Goal: Check status: Check status

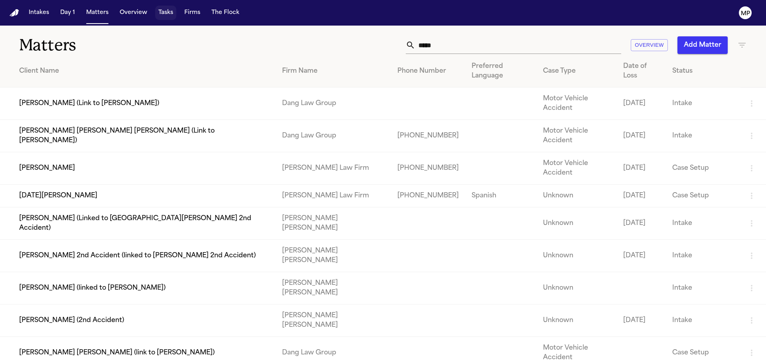
click at [162, 12] on button "Tasks" at bounding box center [165, 13] width 21 height 14
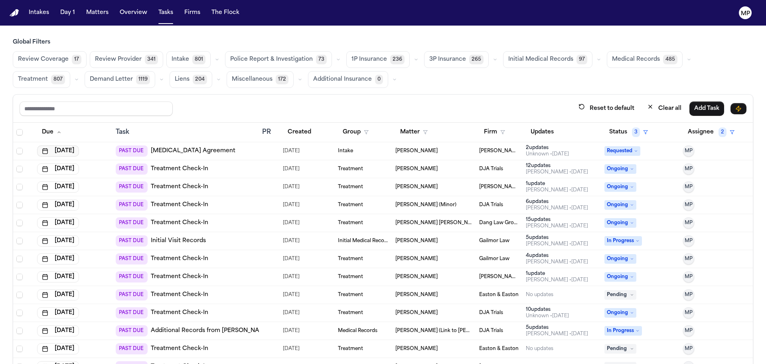
click at [75, 148] on button "[DATE]" at bounding box center [58, 150] width 42 height 11
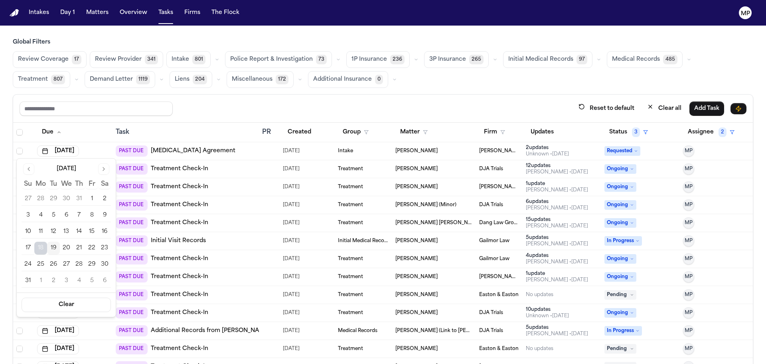
click at [57, 249] on button "19" at bounding box center [53, 247] width 13 height 13
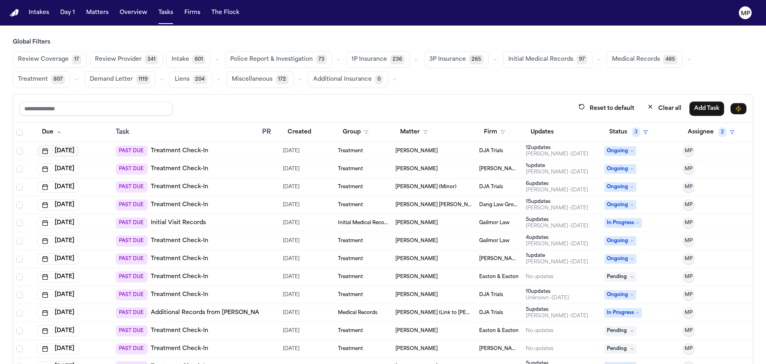
click at [59, 152] on button "[DATE]" at bounding box center [58, 150] width 42 height 11
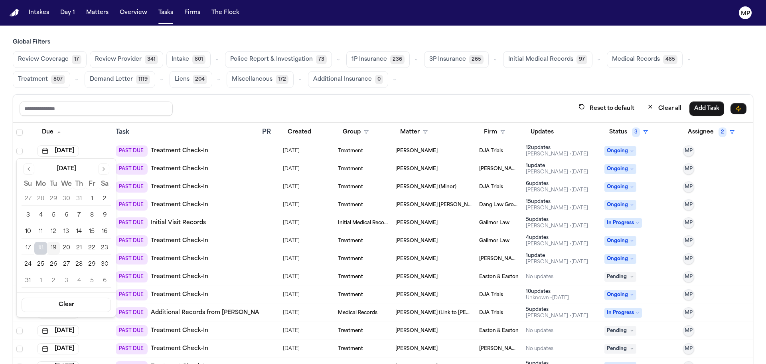
click at [53, 248] on button "19" at bounding box center [53, 247] width 13 height 13
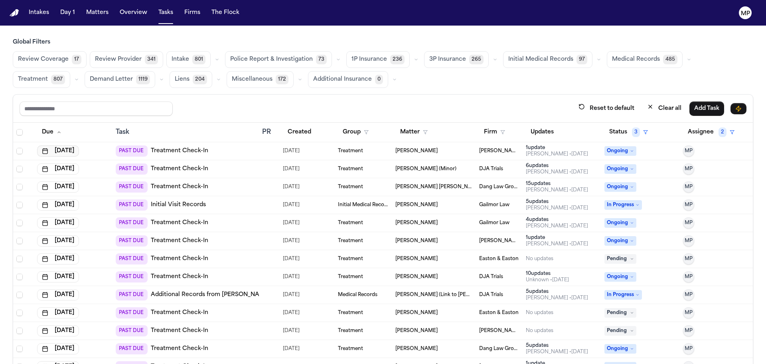
click at [67, 150] on button "[DATE]" at bounding box center [58, 150] width 42 height 11
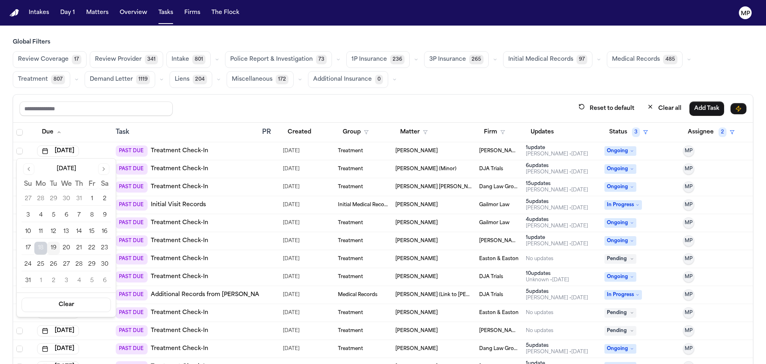
click at [57, 249] on button "19" at bounding box center [53, 247] width 13 height 13
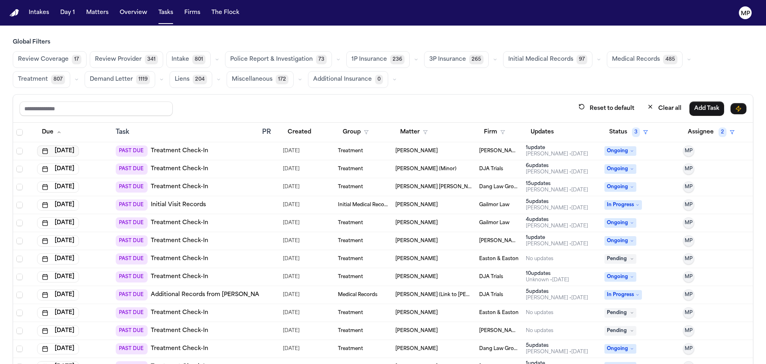
click at [66, 147] on button "[DATE]" at bounding box center [58, 150] width 42 height 11
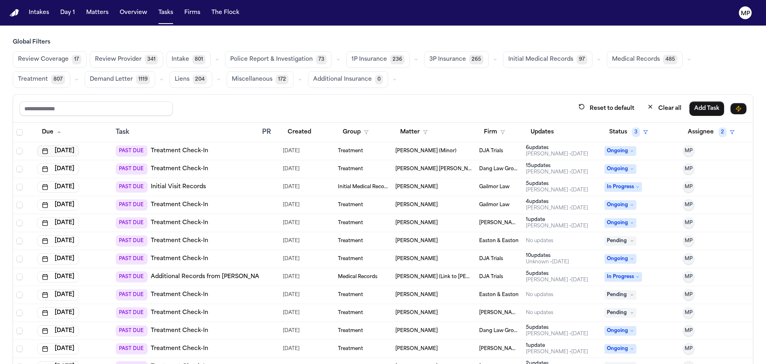
click at [69, 148] on button "[DATE]" at bounding box center [58, 150] width 42 height 11
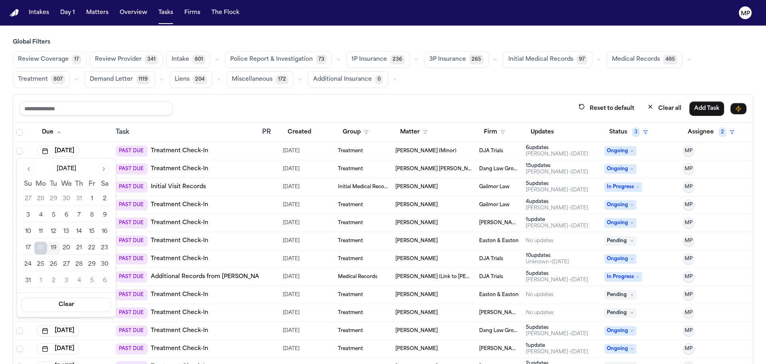
click at [53, 248] on button "19" at bounding box center [53, 247] width 13 height 13
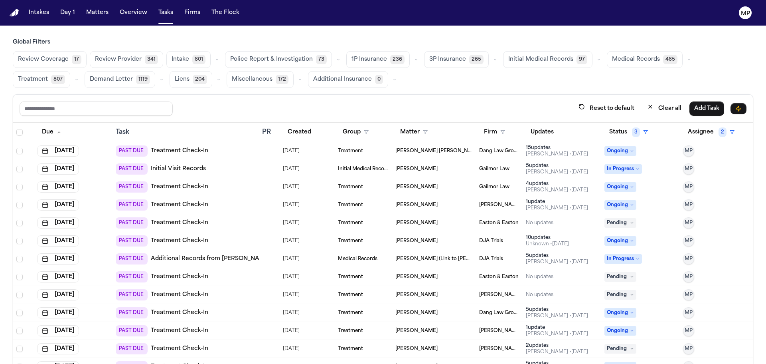
click at [71, 145] on td "[DATE]" at bounding box center [73, 151] width 79 height 18
click at [71, 150] on button "[DATE]" at bounding box center [58, 150] width 42 height 11
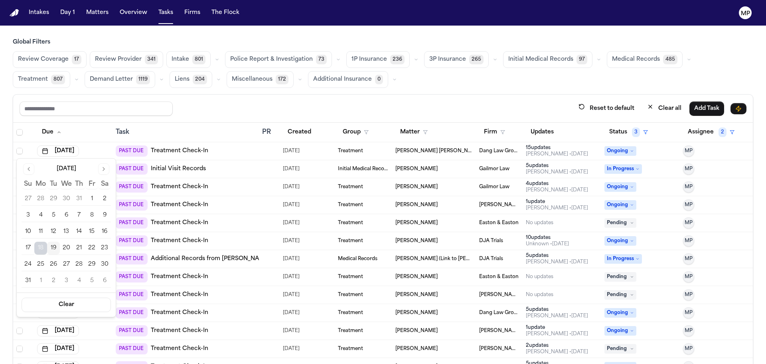
click at [55, 247] on button "19" at bounding box center [53, 247] width 13 height 13
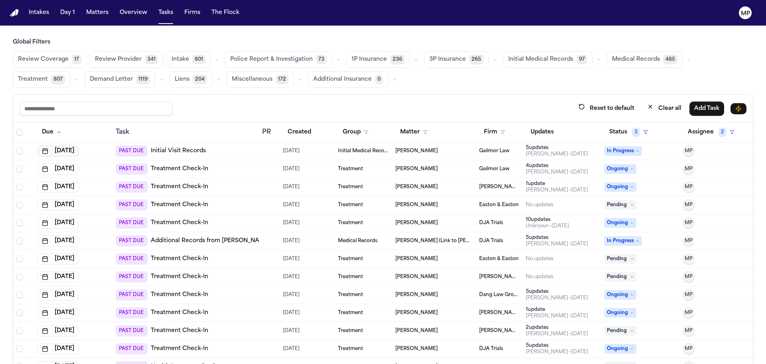
click at [63, 152] on button "[DATE]" at bounding box center [58, 150] width 42 height 11
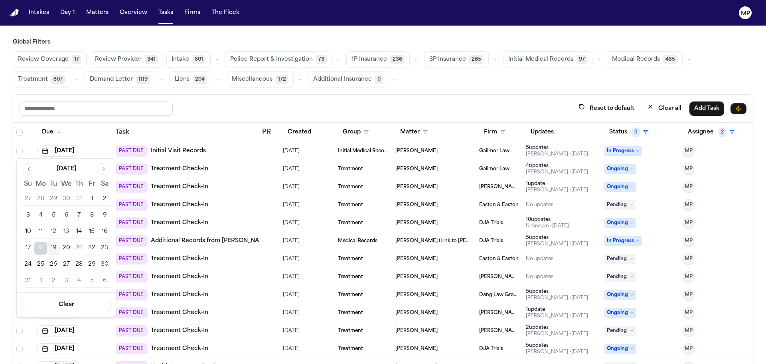
click at [54, 243] on button "19" at bounding box center [53, 247] width 13 height 13
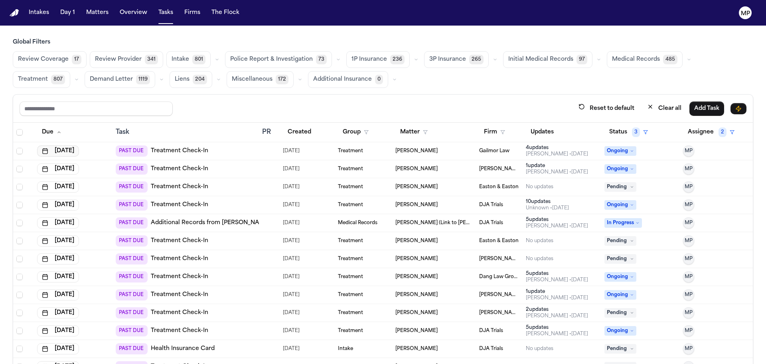
click at [62, 155] on button "[DATE]" at bounding box center [58, 150] width 42 height 11
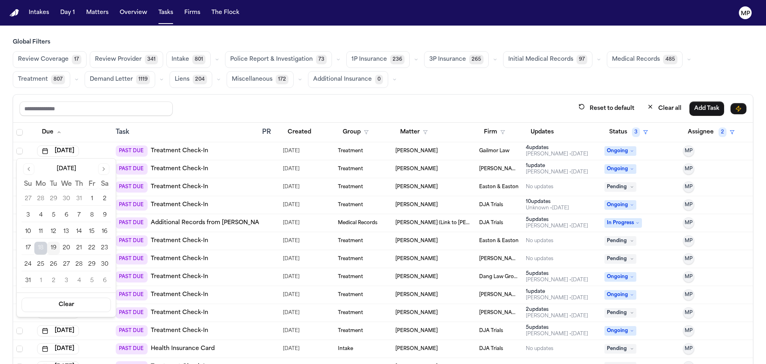
click at [52, 247] on button "19" at bounding box center [53, 247] width 13 height 13
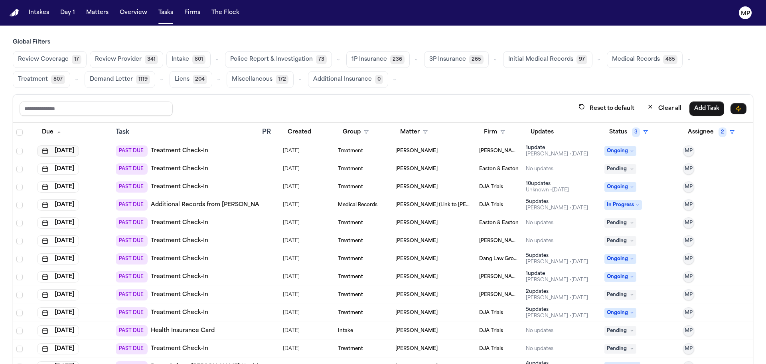
click at [74, 150] on button "[DATE]" at bounding box center [58, 150] width 42 height 11
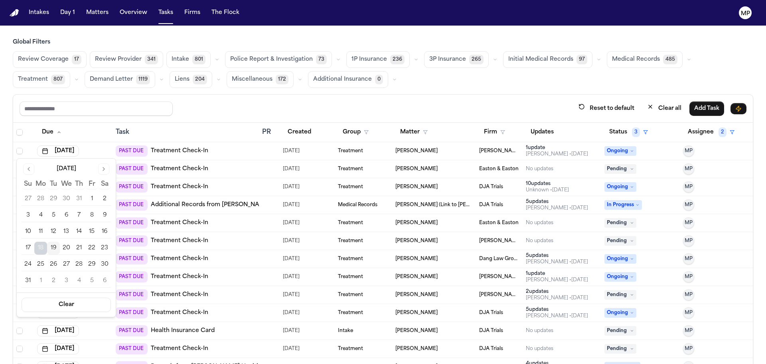
click at [53, 245] on button "19" at bounding box center [53, 247] width 13 height 13
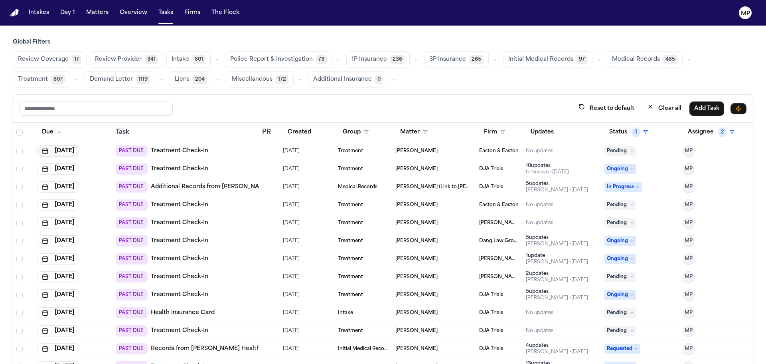
click at [75, 152] on button "[DATE]" at bounding box center [58, 150] width 42 height 11
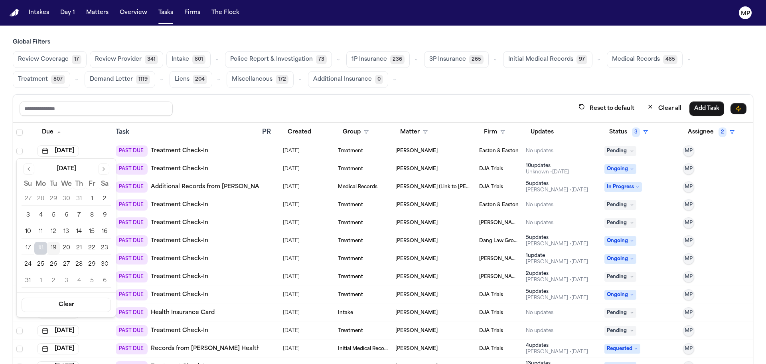
click at [55, 246] on button "19" at bounding box center [53, 247] width 13 height 13
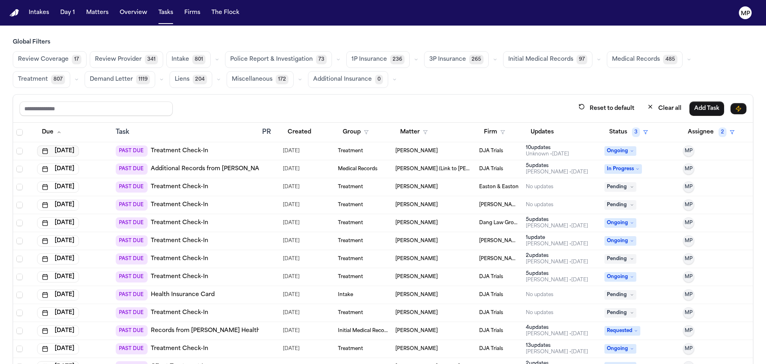
click at [77, 150] on button "[DATE]" at bounding box center [58, 150] width 42 height 11
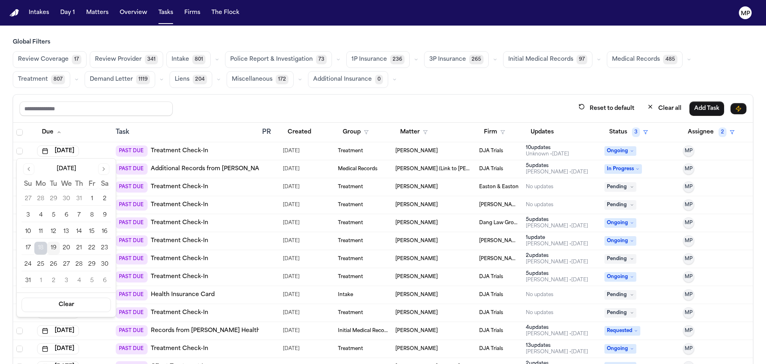
click at [51, 249] on button "19" at bounding box center [53, 247] width 13 height 13
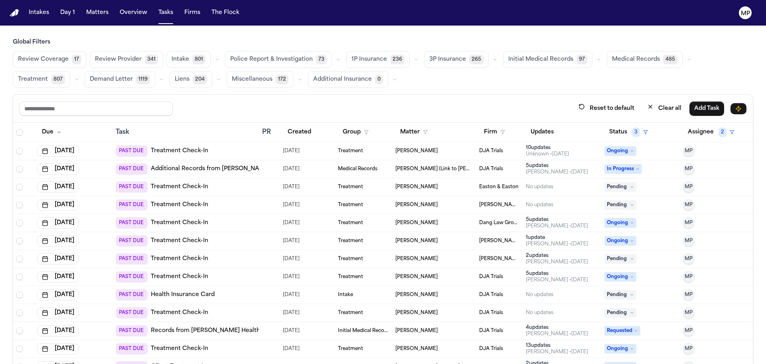
click at [79, 145] on button "[DATE]" at bounding box center [58, 150] width 42 height 11
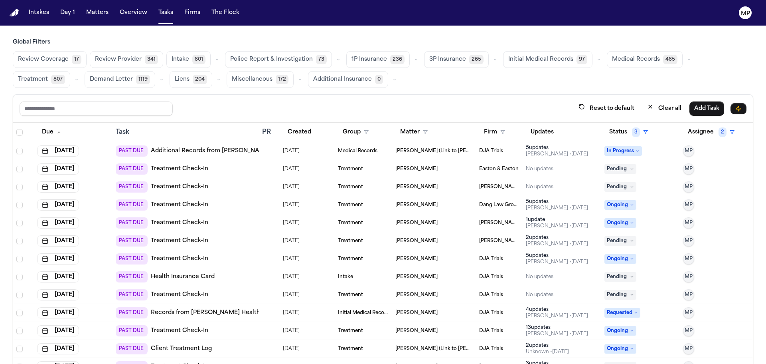
click at [66, 144] on td "[DATE]" at bounding box center [73, 151] width 79 height 18
click at [66, 146] on button "[DATE]" at bounding box center [58, 150] width 42 height 11
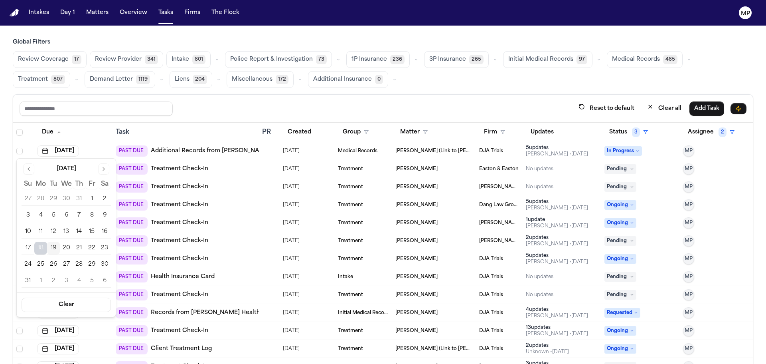
click at [51, 245] on button "19" at bounding box center [53, 247] width 13 height 13
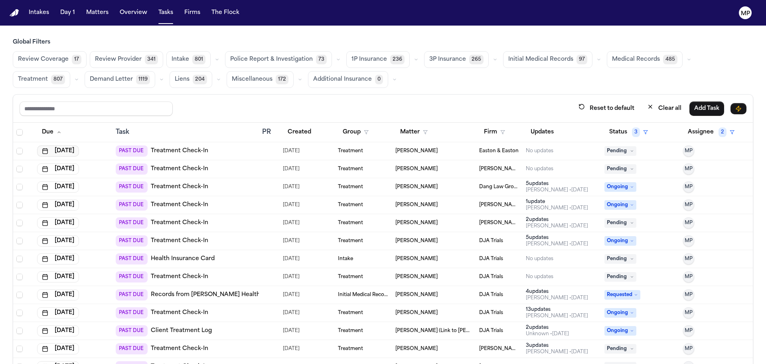
click at [79, 148] on button "[DATE]" at bounding box center [58, 150] width 42 height 11
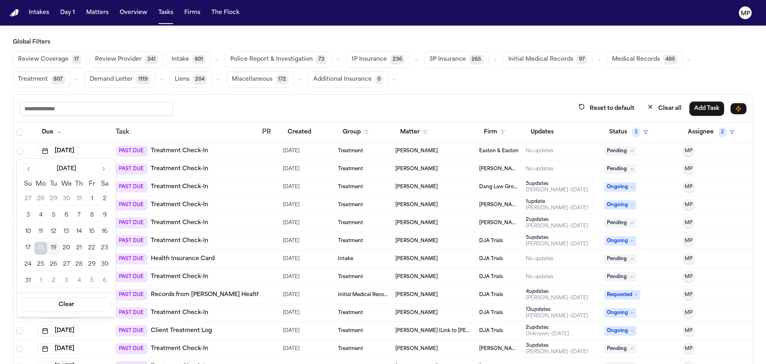
click at [51, 249] on button "19" at bounding box center [53, 247] width 13 height 13
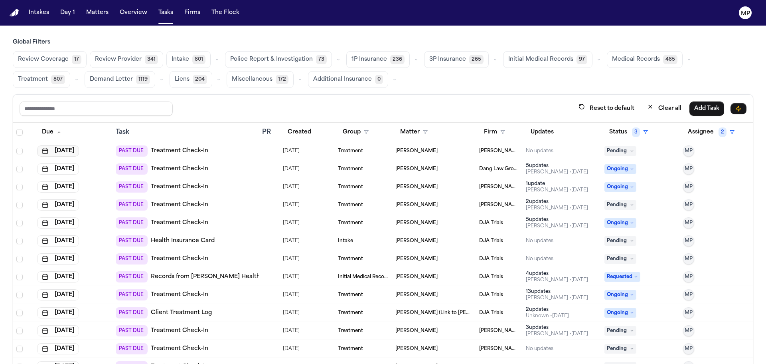
click at [75, 153] on button "[DATE]" at bounding box center [58, 150] width 42 height 11
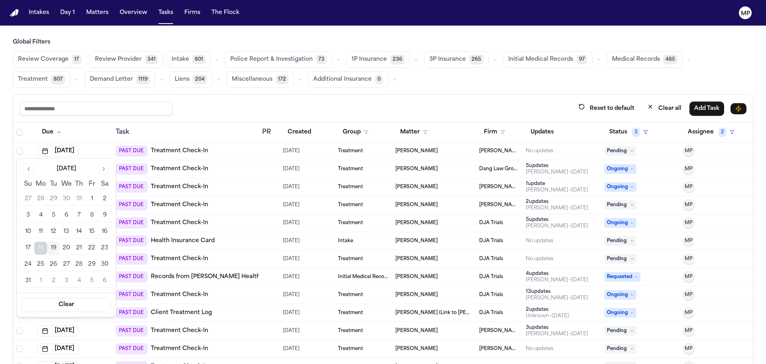
click at [52, 251] on button "19" at bounding box center [53, 247] width 13 height 13
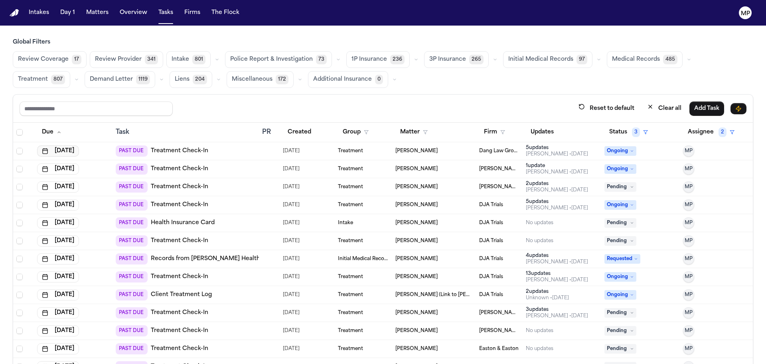
click at [69, 154] on button "[DATE]" at bounding box center [58, 150] width 42 height 11
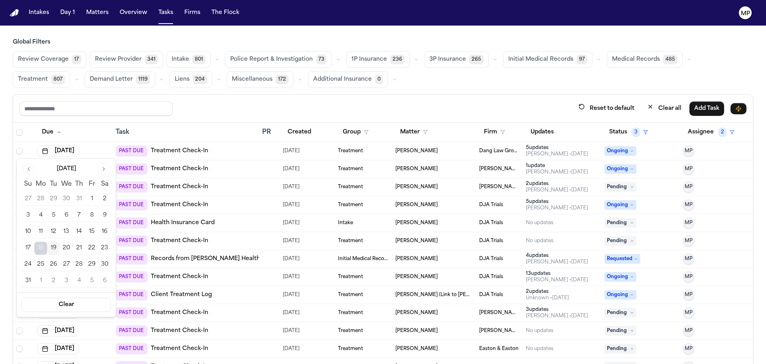
click at [53, 246] on button "19" at bounding box center [53, 247] width 13 height 13
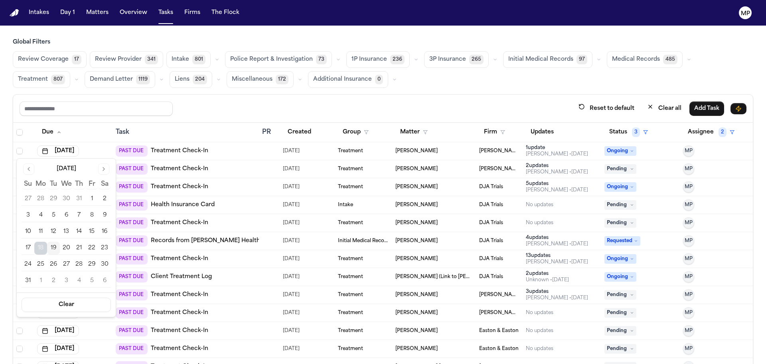
click at [54, 250] on button "19" at bounding box center [53, 247] width 13 height 13
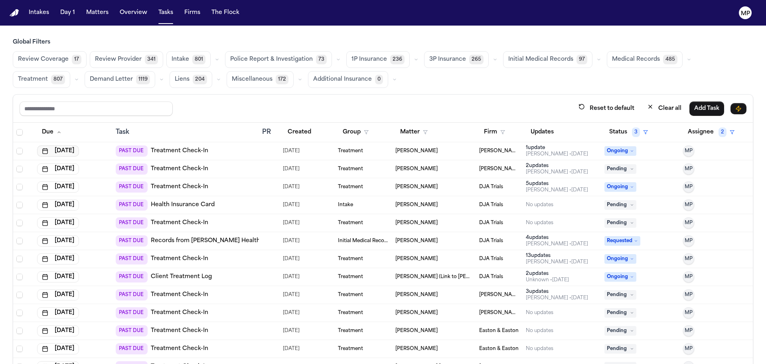
click at [77, 152] on button "[DATE]" at bounding box center [58, 150] width 42 height 11
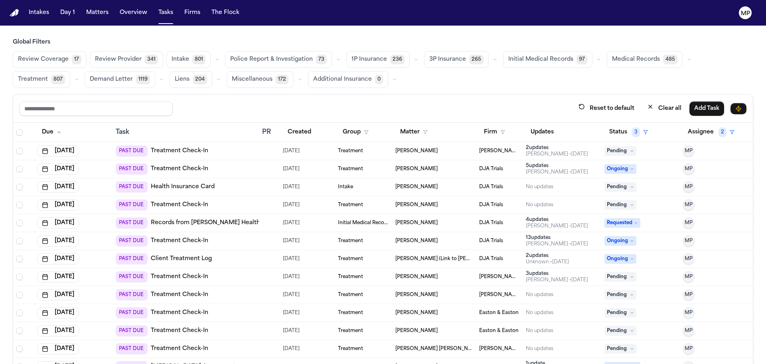
click at [55, 250] on td "[DATE]" at bounding box center [73, 259] width 79 height 18
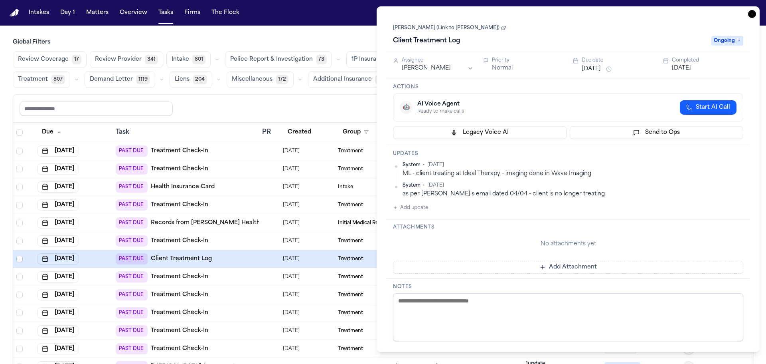
click at [601, 66] on button "[DATE]" at bounding box center [591, 69] width 19 height 8
click at [618, 166] on button "19" at bounding box center [616, 164] width 13 height 13
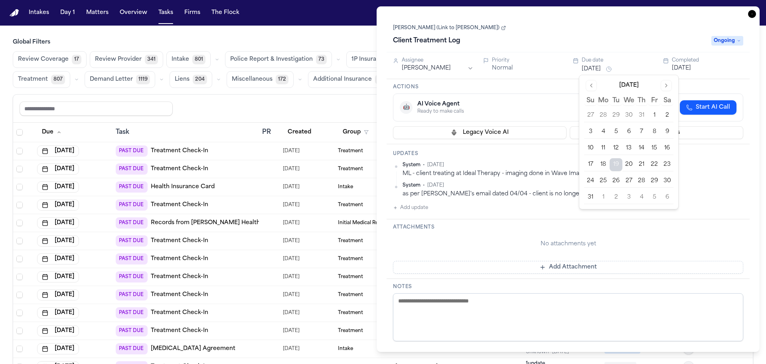
click at [571, 160] on div "Updates System • [DATE] ML - client treating at Ideal Therapy - imaging done in…" at bounding box center [568, 181] width 363 height 75
click at [750, 17] on icon "button" at bounding box center [752, 14] width 8 height 8
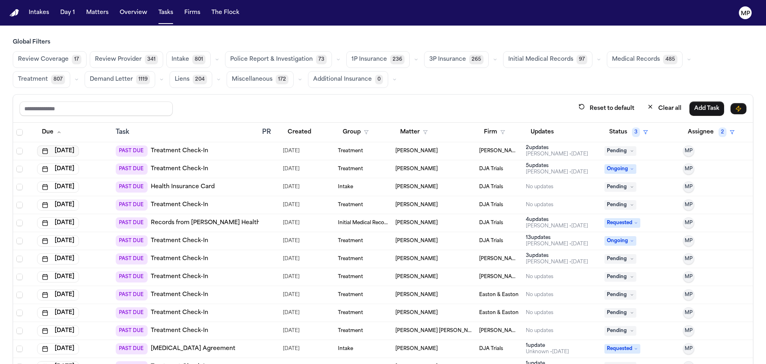
click at [71, 152] on button "[DATE]" at bounding box center [58, 150] width 42 height 11
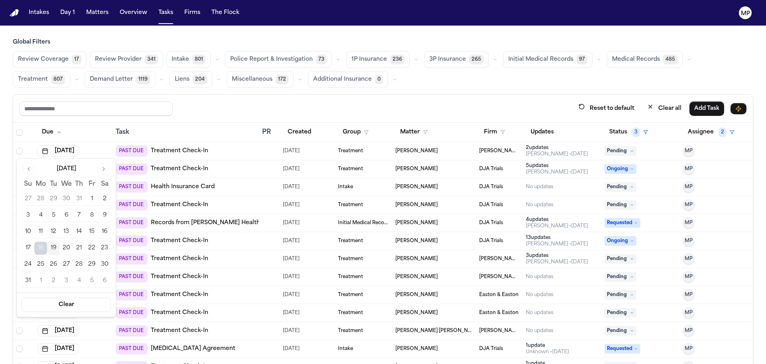
click at [57, 249] on button "19" at bounding box center [53, 247] width 13 height 13
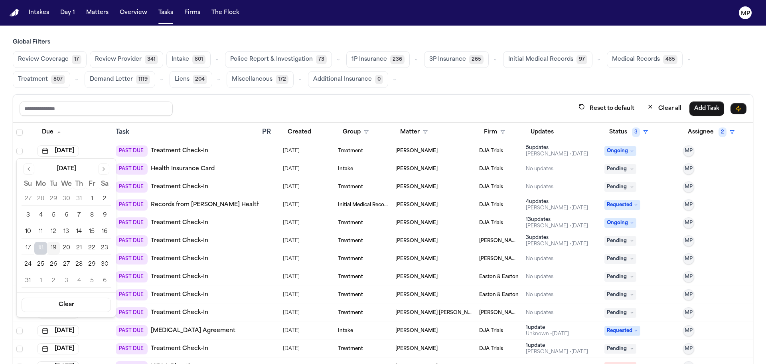
click at [50, 247] on button "19" at bounding box center [53, 247] width 13 height 13
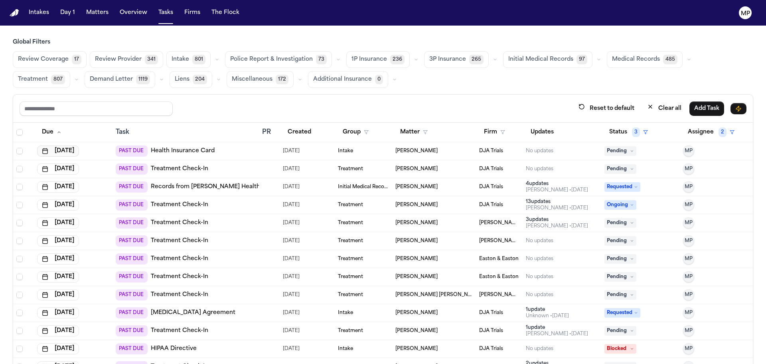
click at [69, 146] on button "[DATE]" at bounding box center [58, 150] width 42 height 11
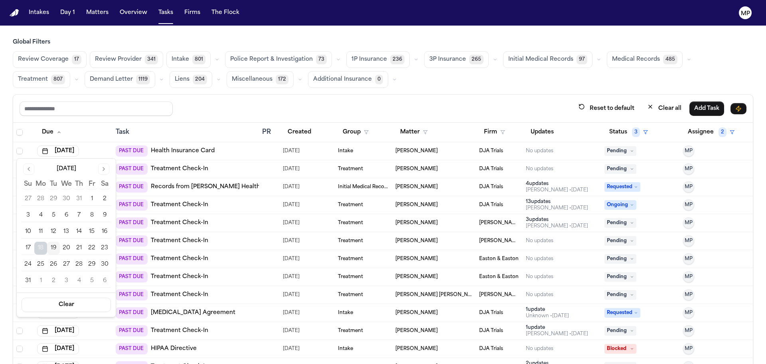
click at [55, 250] on button "19" at bounding box center [53, 247] width 13 height 13
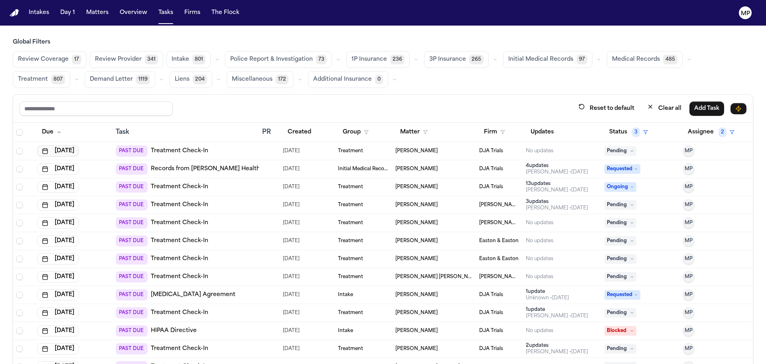
click at [73, 150] on button "[DATE]" at bounding box center [58, 150] width 42 height 11
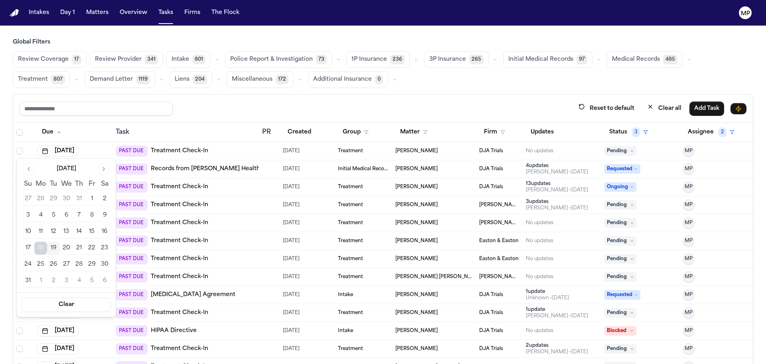
click at [57, 249] on button "19" at bounding box center [53, 247] width 13 height 13
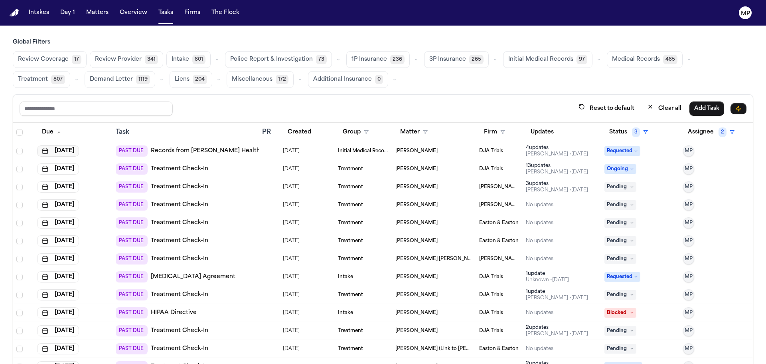
click at [69, 154] on button "[DATE]" at bounding box center [58, 150] width 42 height 11
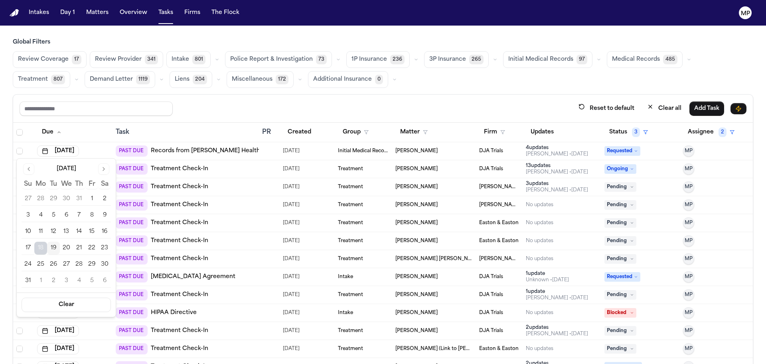
click at [55, 245] on button "19" at bounding box center [53, 247] width 13 height 13
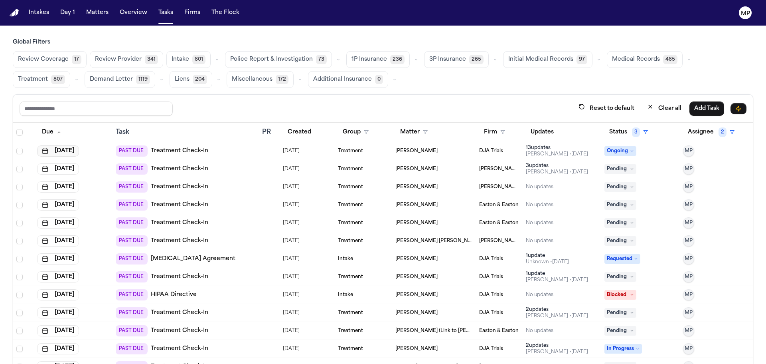
click at [77, 149] on button "[DATE]" at bounding box center [58, 150] width 42 height 11
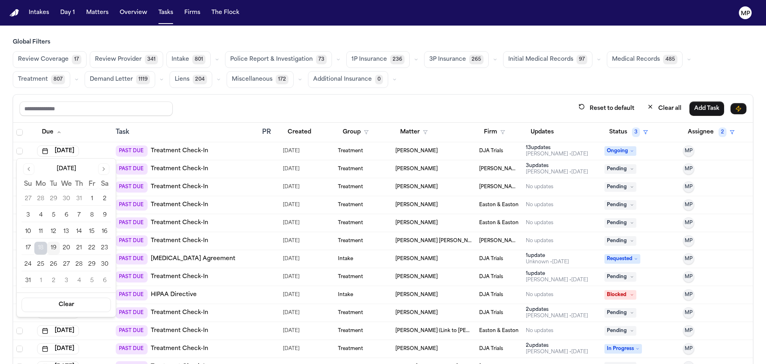
click at [57, 248] on button "19" at bounding box center [53, 247] width 13 height 13
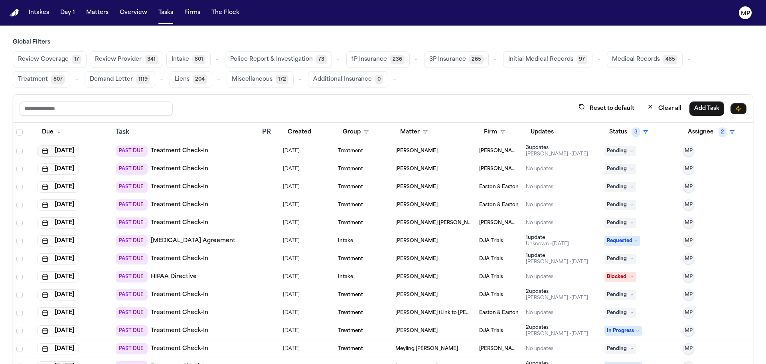
click at [69, 152] on button "[DATE]" at bounding box center [58, 150] width 42 height 11
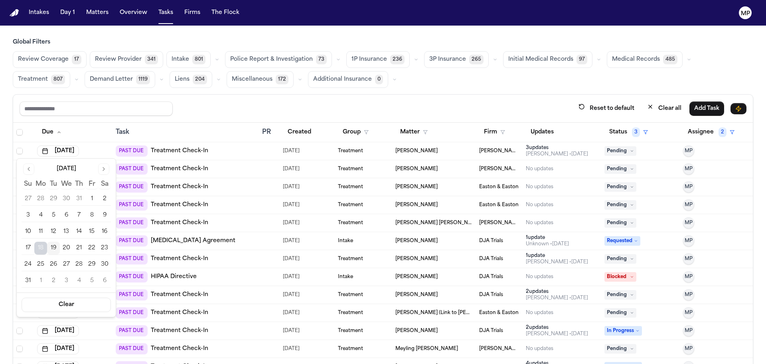
click at [52, 247] on button "19" at bounding box center [53, 247] width 13 height 13
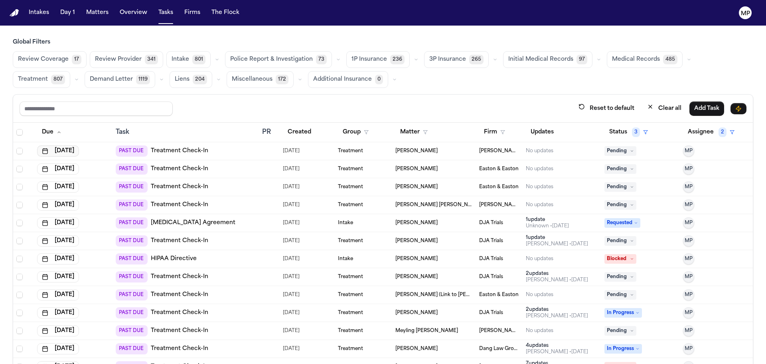
click at [56, 148] on button "[DATE]" at bounding box center [58, 150] width 42 height 11
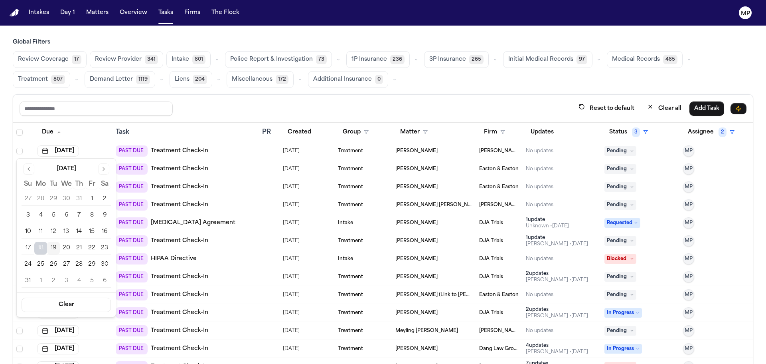
click at [56, 244] on button "19" at bounding box center [53, 247] width 13 height 13
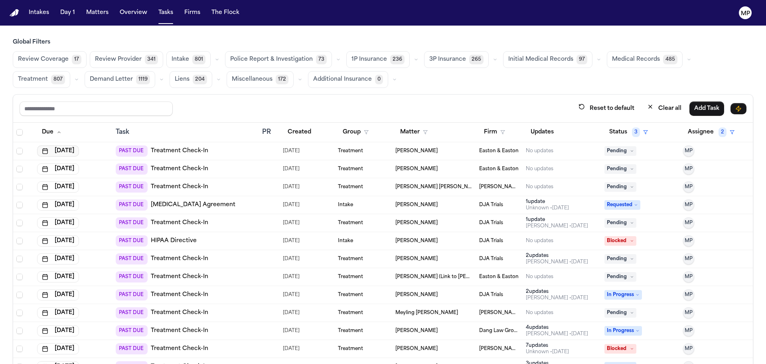
click at [72, 150] on button "[DATE]" at bounding box center [58, 150] width 42 height 11
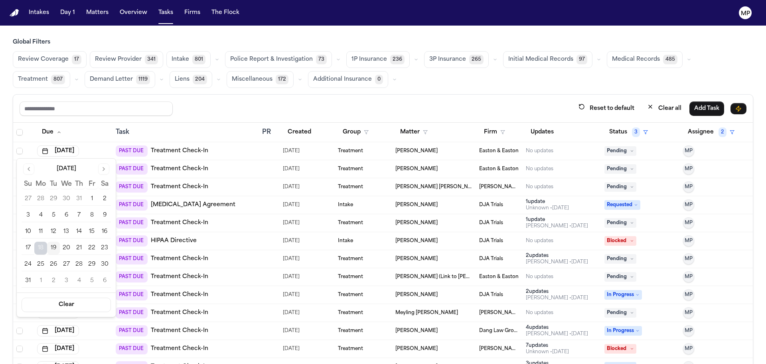
click at [53, 245] on button "19" at bounding box center [53, 247] width 13 height 13
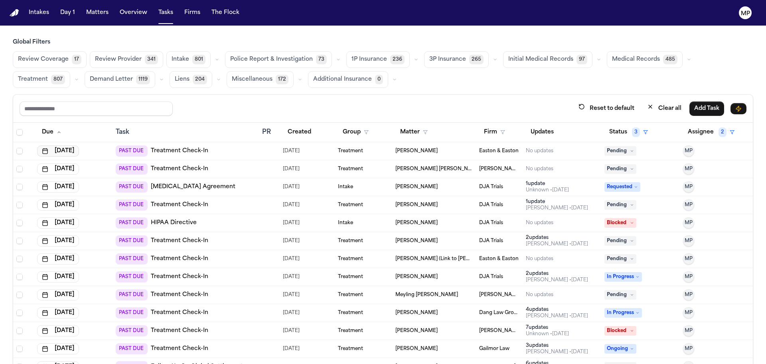
click at [79, 150] on button "[DATE]" at bounding box center [58, 150] width 42 height 11
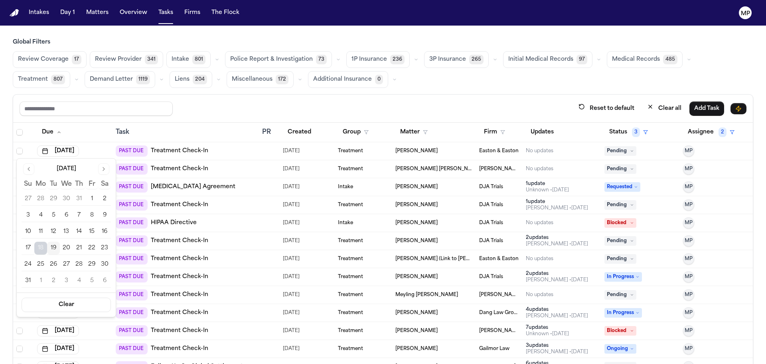
click at [51, 247] on button "19" at bounding box center [53, 247] width 13 height 13
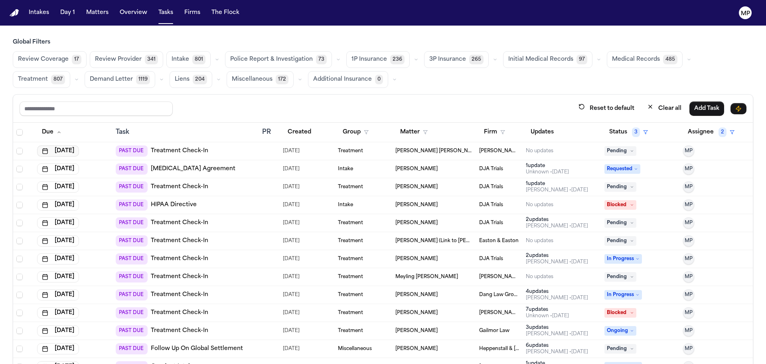
click at [63, 147] on button "[DATE]" at bounding box center [58, 150] width 42 height 11
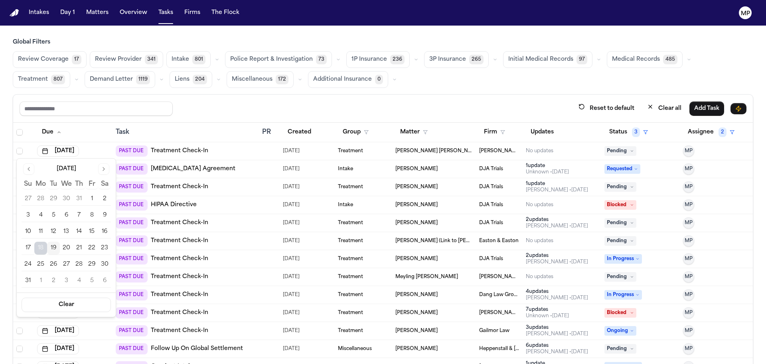
click at [57, 245] on button "19" at bounding box center [53, 247] width 13 height 13
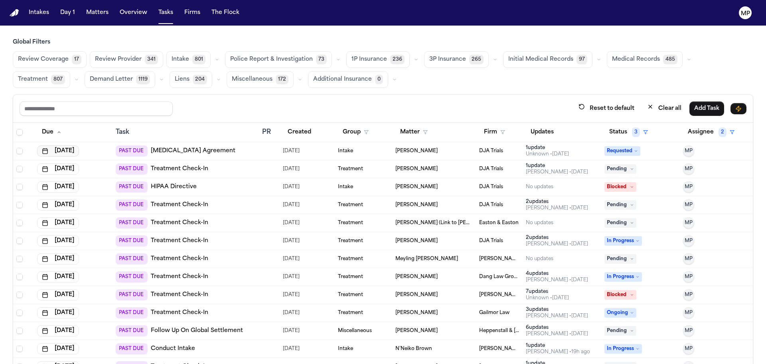
click at [60, 153] on button "[DATE]" at bounding box center [58, 150] width 42 height 11
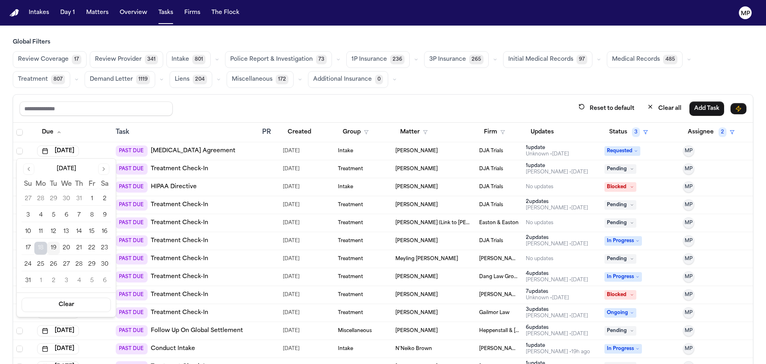
click at [53, 246] on button "19" at bounding box center [53, 247] width 13 height 13
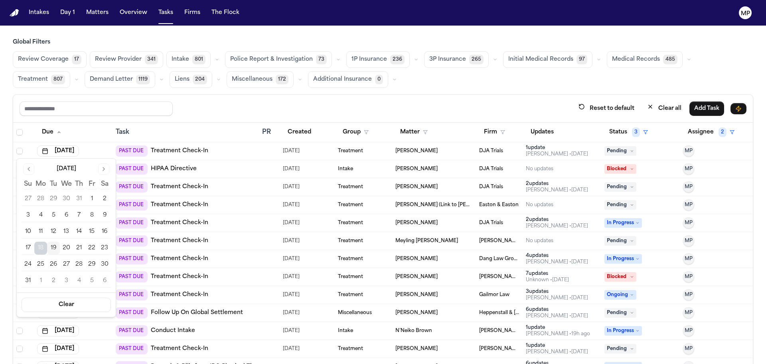
click at [55, 251] on button "19" at bounding box center [53, 247] width 13 height 13
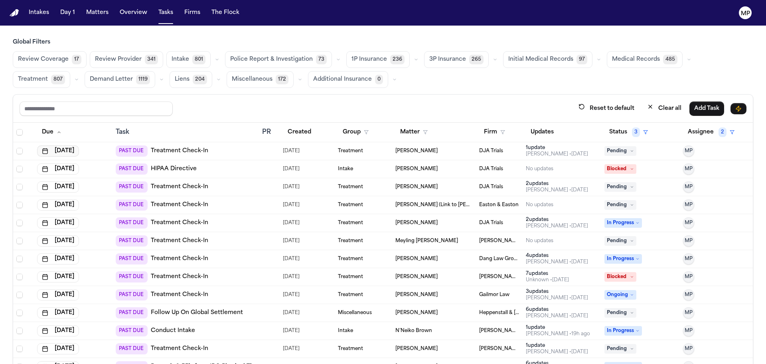
click at [64, 150] on button "[DATE]" at bounding box center [58, 150] width 42 height 11
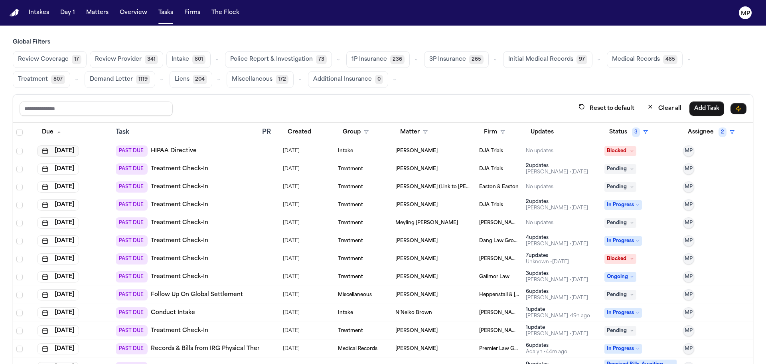
click at [55, 155] on button "[DATE]" at bounding box center [58, 150] width 42 height 11
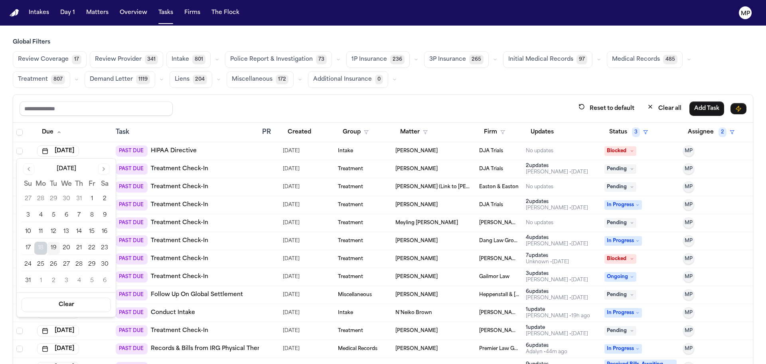
click at [53, 248] on button "19" at bounding box center [53, 247] width 13 height 13
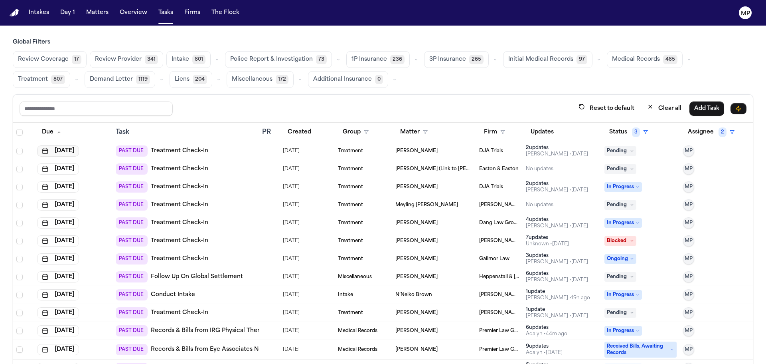
click at [73, 152] on button "[DATE]" at bounding box center [58, 150] width 42 height 11
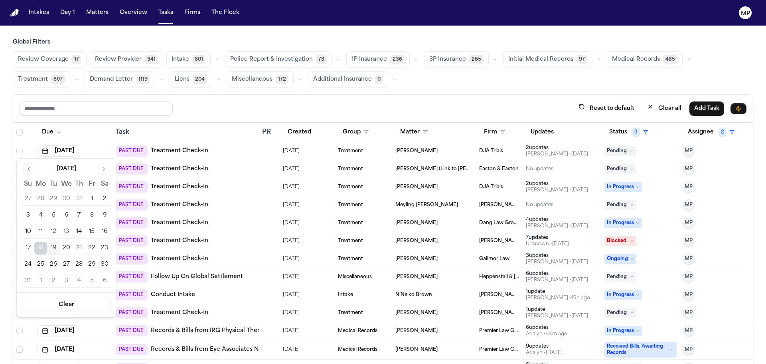
click at [56, 248] on button "19" at bounding box center [53, 247] width 13 height 13
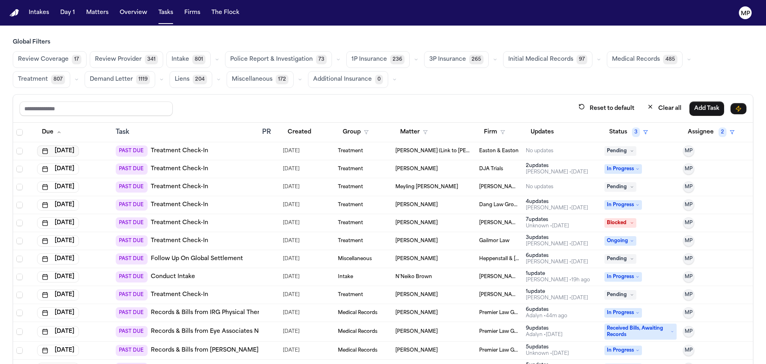
click at [71, 151] on button "[DATE]" at bounding box center [58, 150] width 42 height 11
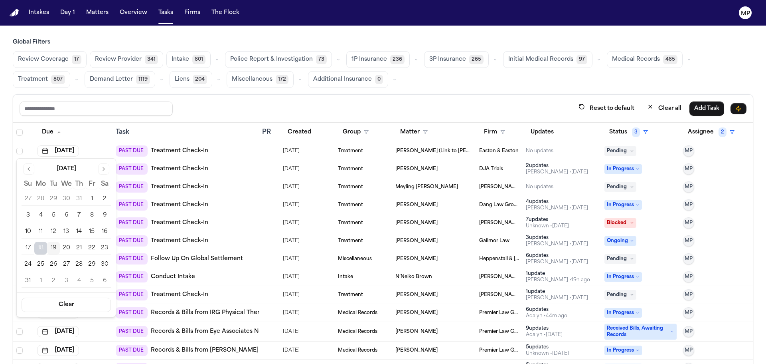
click at [51, 249] on button "19" at bounding box center [53, 247] width 13 height 13
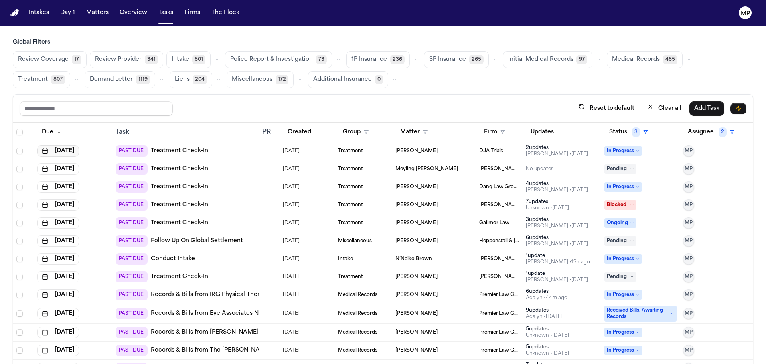
click at [66, 152] on button "[DATE]" at bounding box center [58, 150] width 42 height 11
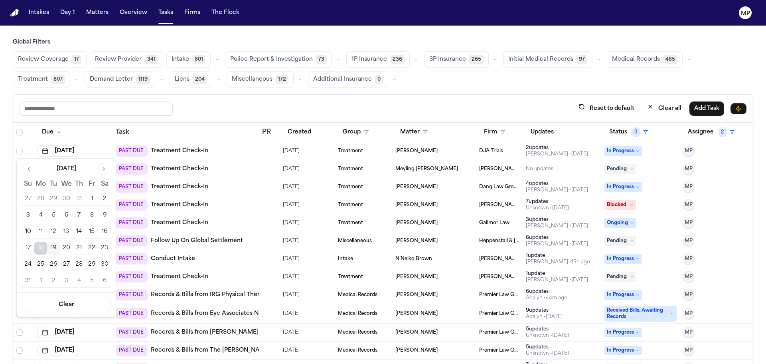
click at [53, 251] on button "19" at bounding box center [53, 247] width 13 height 13
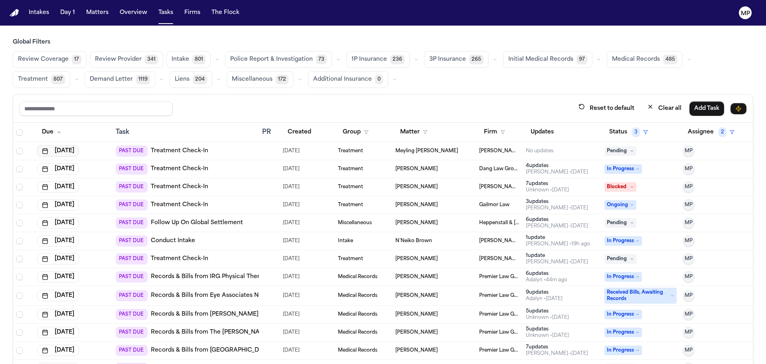
click at [70, 150] on button "[DATE]" at bounding box center [58, 150] width 42 height 11
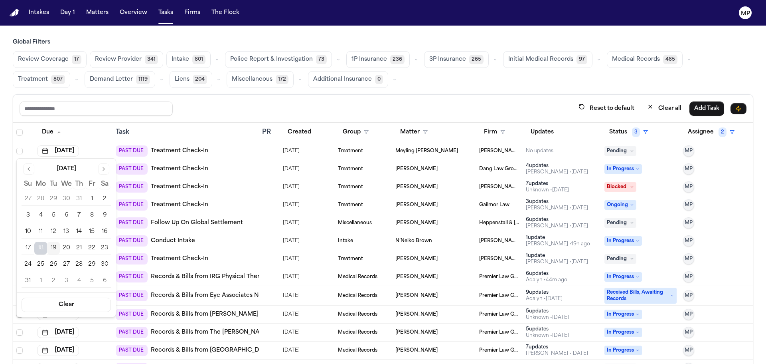
click at [52, 247] on button "19" at bounding box center [53, 247] width 13 height 13
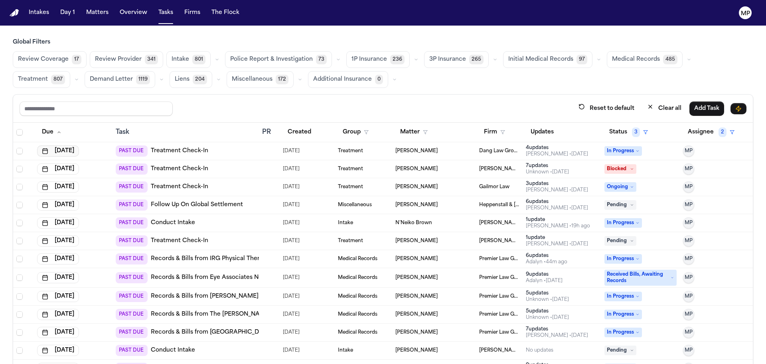
click at [79, 150] on button "[DATE]" at bounding box center [58, 150] width 42 height 11
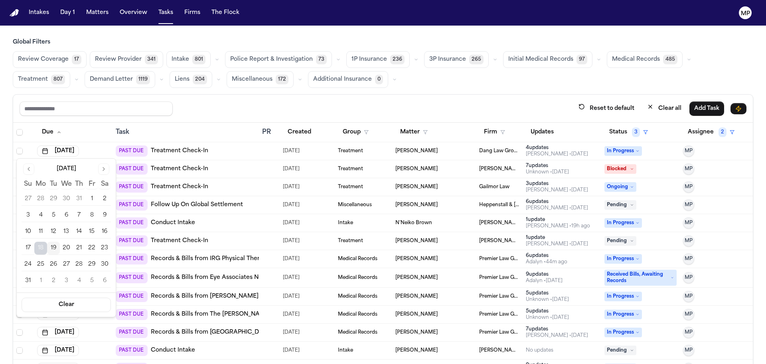
click at [53, 249] on button "19" at bounding box center [53, 247] width 13 height 13
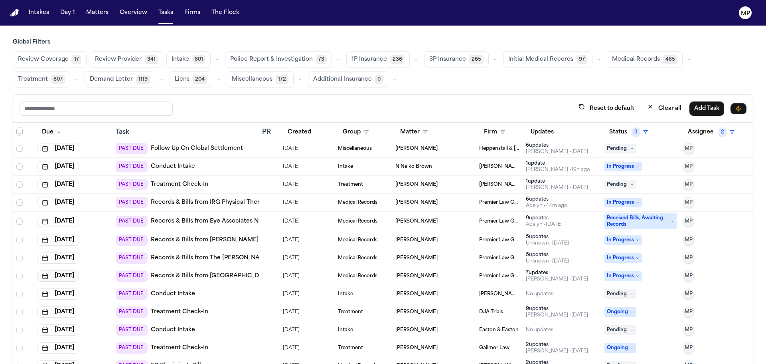
scroll to position [120, 0]
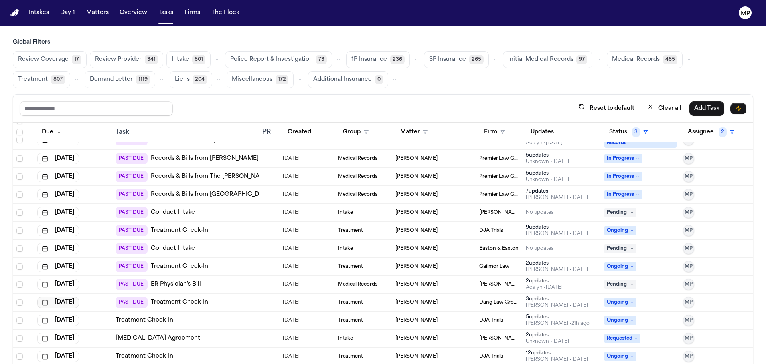
click at [74, 303] on button "[DATE]" at bounding box center [58, 302] width 42 height 11
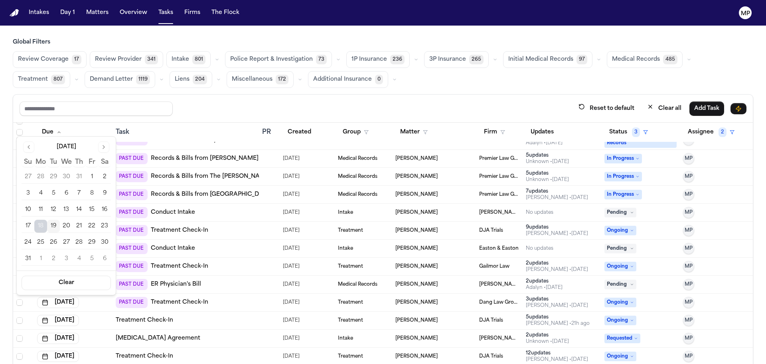
click at [53, 224] on button "19" at bounding box center [53, 226] width 13 height 13
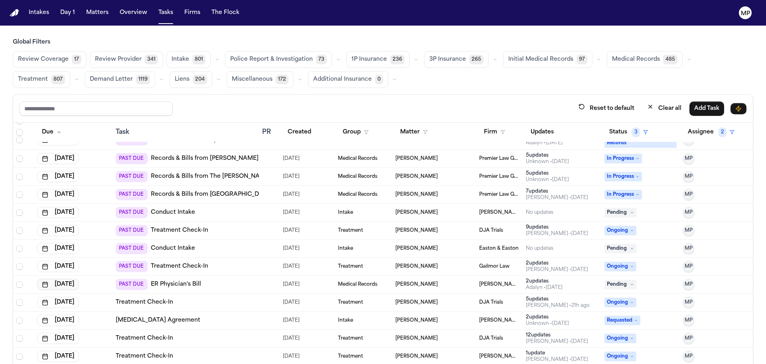
click at [73, 285] on button "[DATE]" at bounding box center [58, 284] width 42 height 11
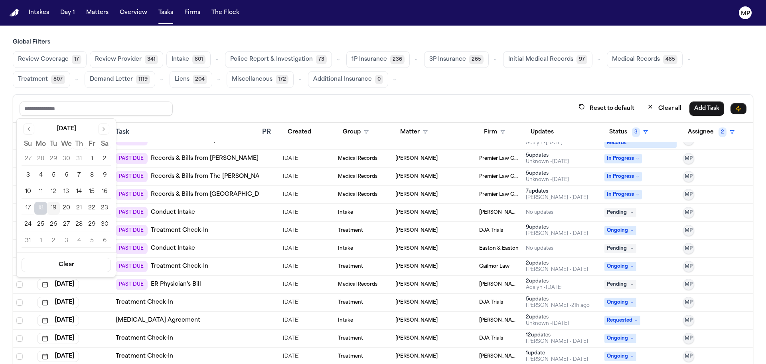
click at [52, 208] on button "19" at bounding box center [53, 208] width 13 height 13
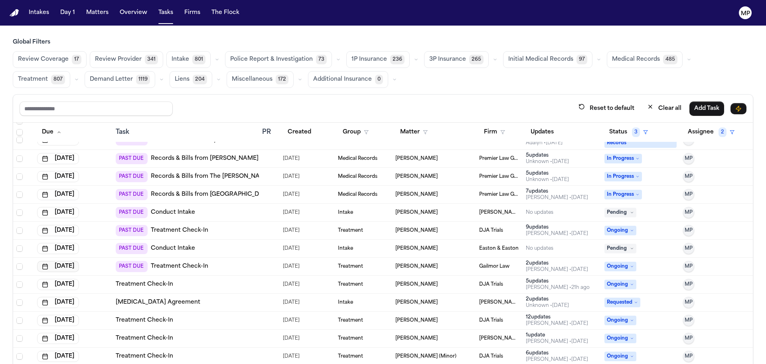
click at [75, 267] on button "[DATE]" at bounding box center [58, 266] width 42 height 11
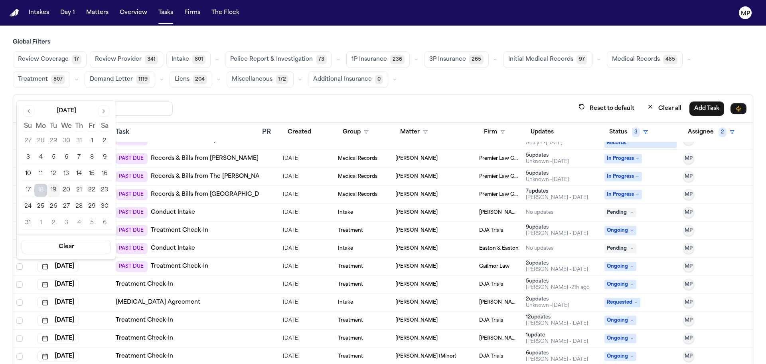
click at [56, 190] on button "19" at bounding box center [53, 190] width 13 height 13
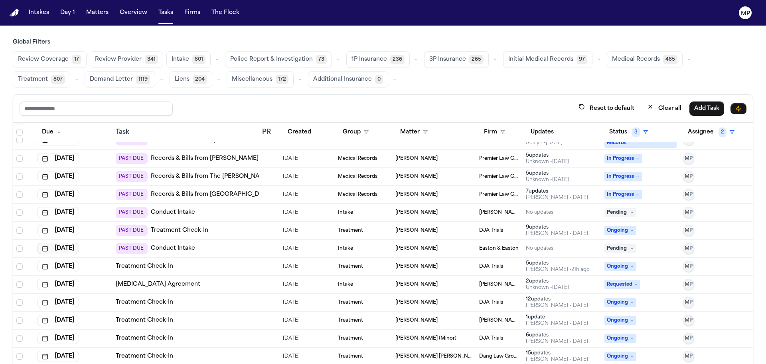
click at [73, 248] on button "[DATE]" at bounding box center [58, 248] width 42 height 11
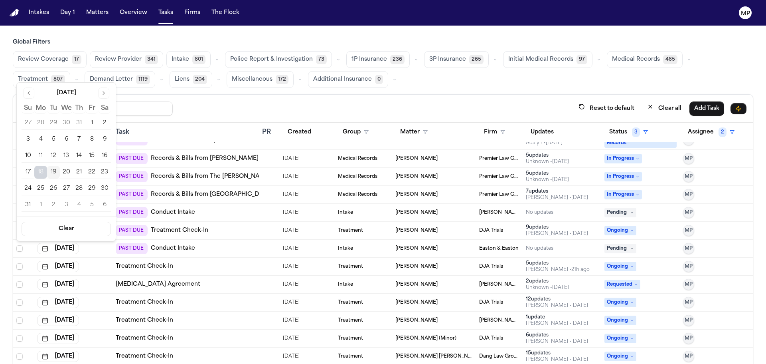
click at [53, 170] on button "19" at bounding box center [53, 172] width 13 height 13
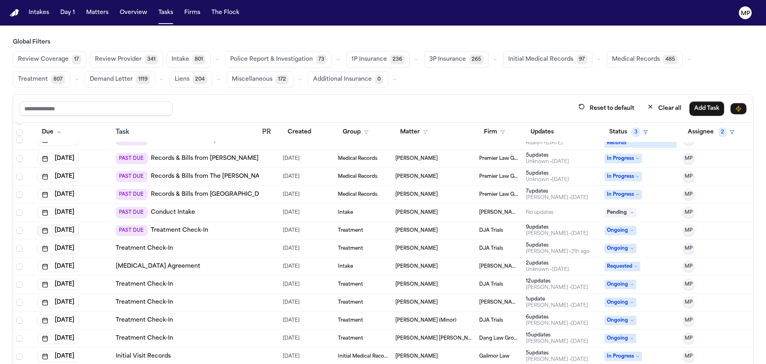
click at [77, 232] on button "[DATE]" at bounding box center [58, 230] width 42 height 11
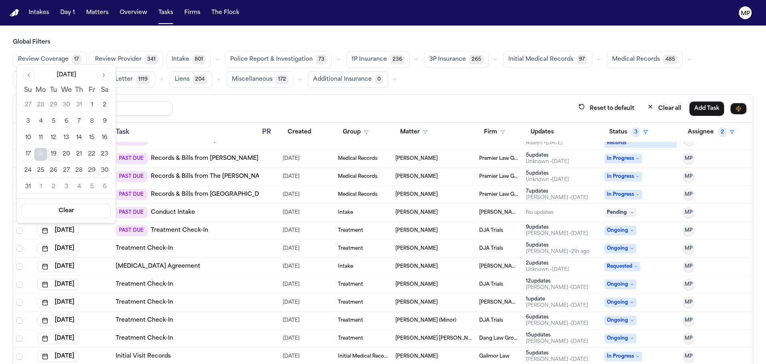
click at [56, 156] on button "19" at bounding box center [53, 154] width 13 height 13
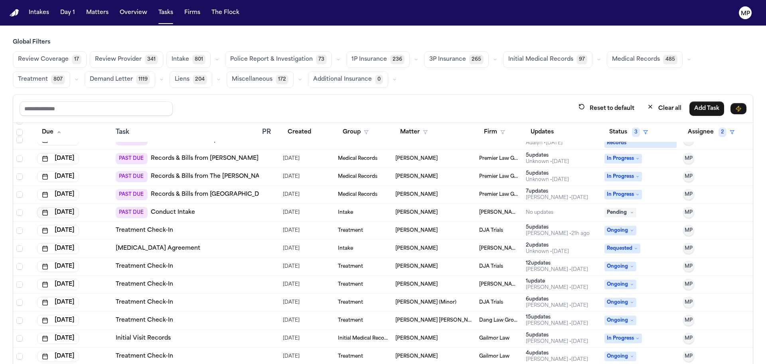
click at [73, 209] on button "[DATE]" at bounding box center [58, 212] width 42 height 11
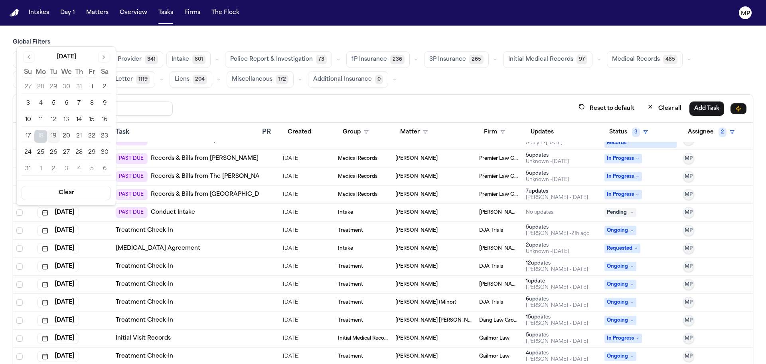
click at [55, 134] on button "19" at bounding box center [53, 136] width 13 height 13
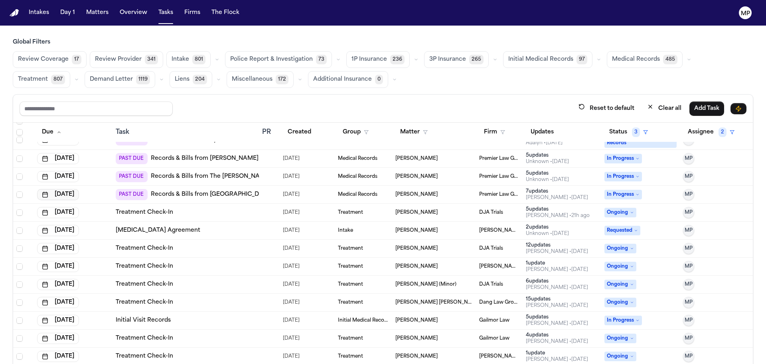
click at [79, 192] on button "[DATE]" at bounding box center [58, 194] width 42 height 11
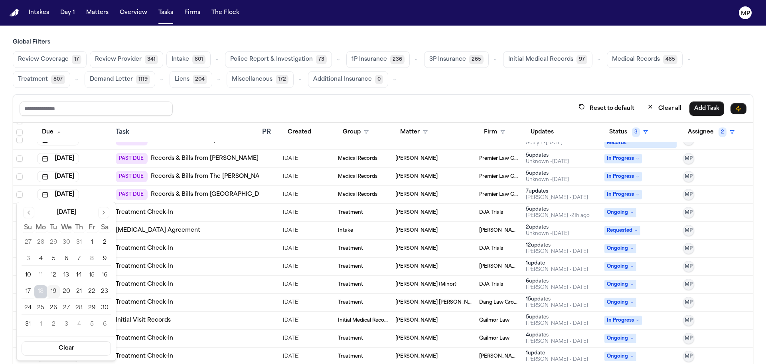
click at [53, 291] on button "19" at bounding box center [53, 291] width 13 height 13
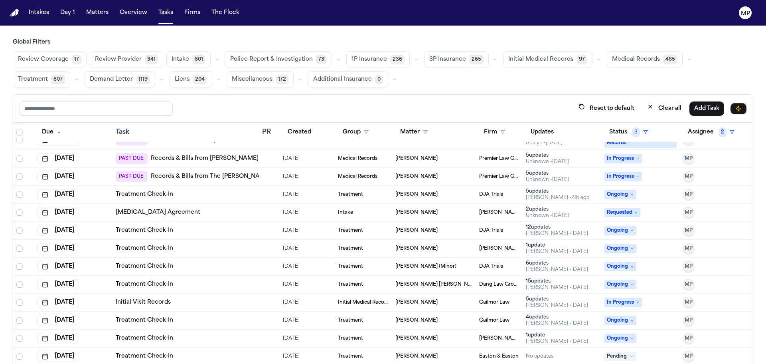
scroll to position [80, 0]
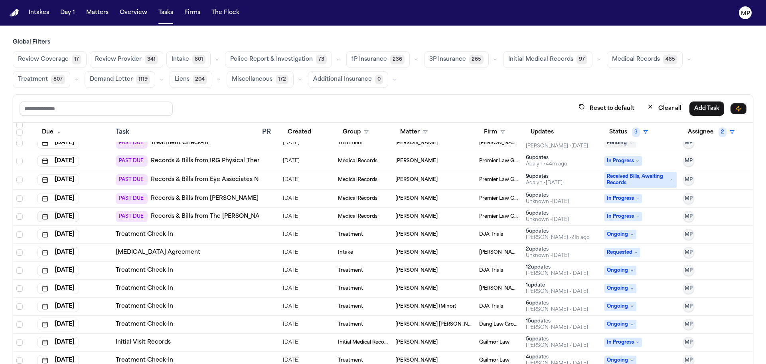
click at [79, 217] on button "[DATE]" at bounding box center [58, 216] width 42 height 11
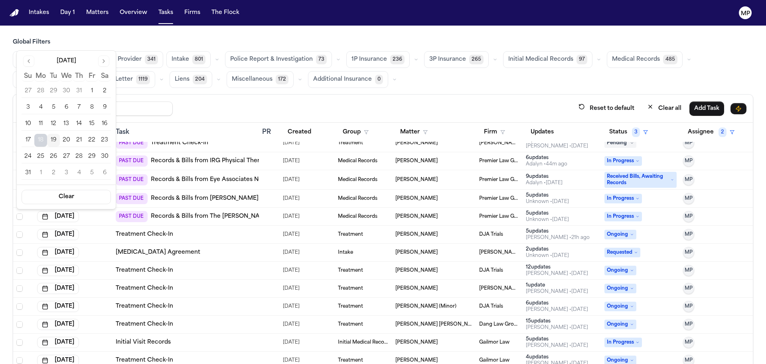
click at [52, 139] on button "19" at bounding box center [53, 140] width 13 height 13
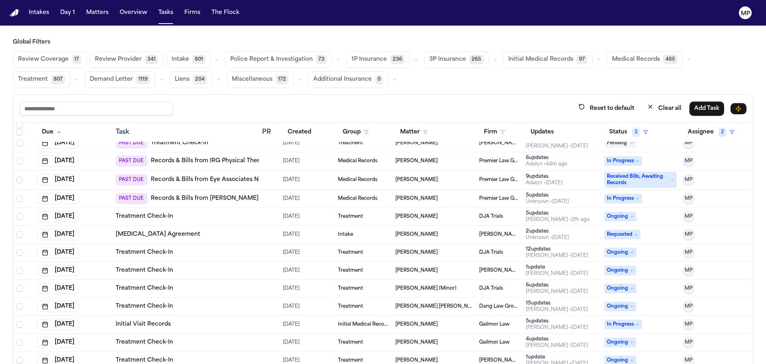
click at [88, 192] on td "[DATE]" at bounding box center [73, 199] width 79 height 18
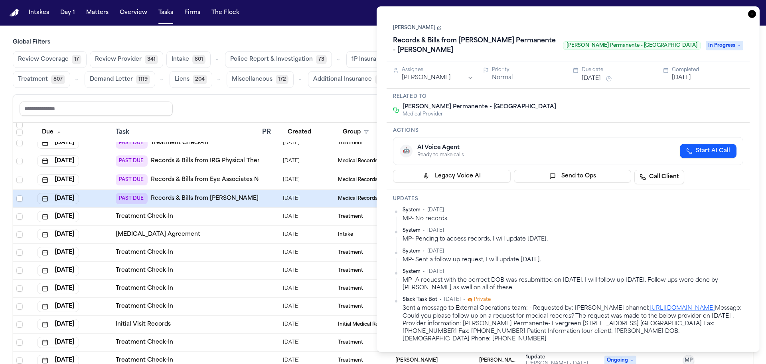
click at [314, 99] on div "Reset to default Clear all Add Task" at bounding box center [383, 109] width 740 height 28
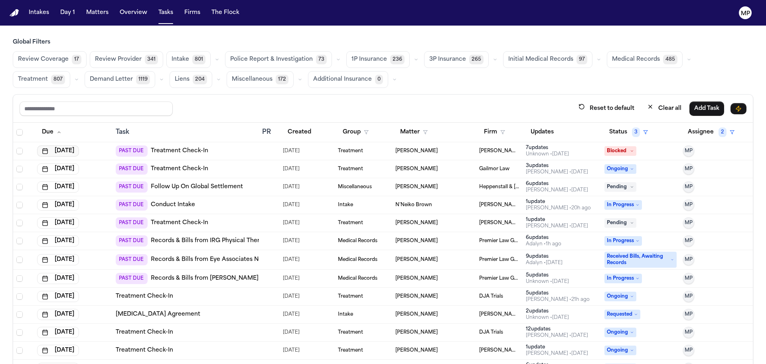
click at [75, 154] on button "[DATE]" at bounding box center [58, 150] width 42 height 11
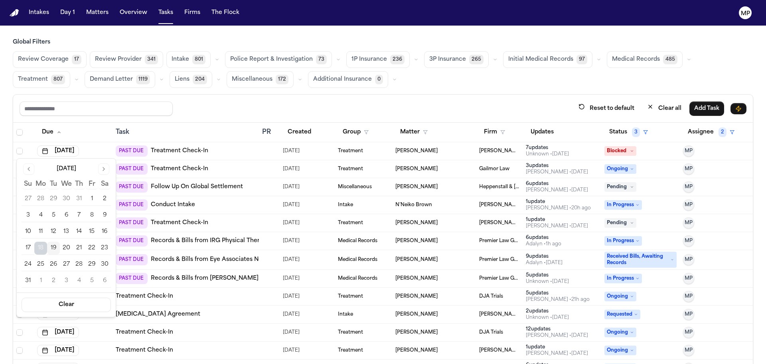
click at [65, 247] on button "20" at bounding box center [66, 247] width 13 height 13
